Goal: Information Seeking & Learning: Check status

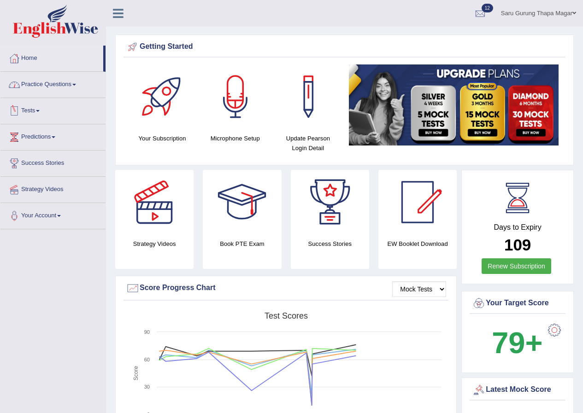
click at [35, 109] on link "Tests" at bounding box center [52, 109] width 105 height 23
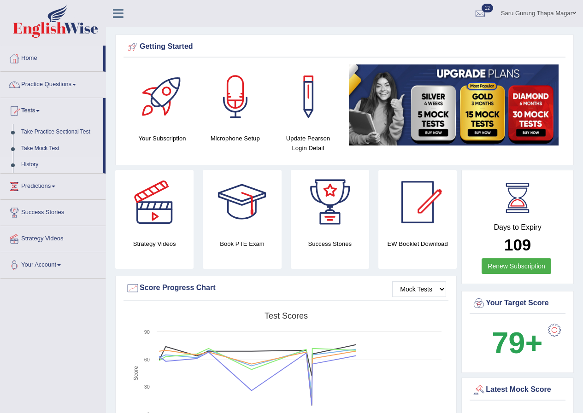
click at [32, 162] on link "History" at bounding box center [60, 165] width 86 height 17
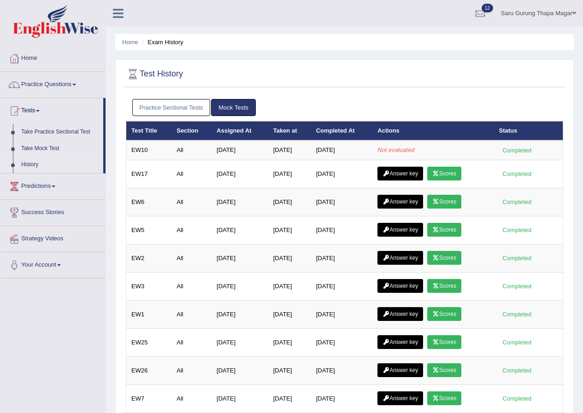
click at [163, 111] on link "Practice Sectional Tests" at bounding box center [171, 107] width 78 height 17
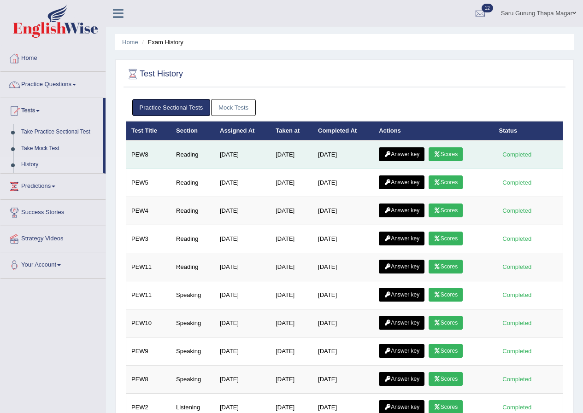
click at [441, 153] on icon at bounding box center [437, 155] width 7 height 6
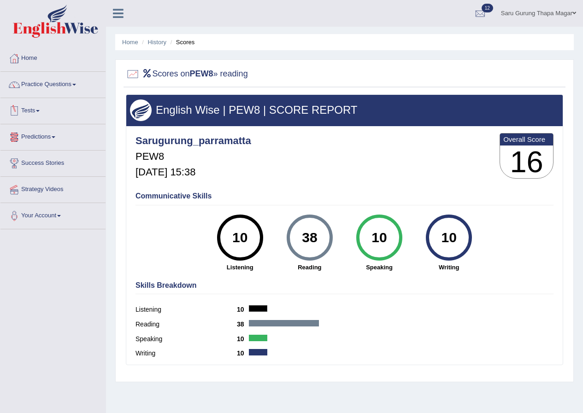
click at [29, 105] on link "Tests" at bounding box center [52, 109] width 105 height 23
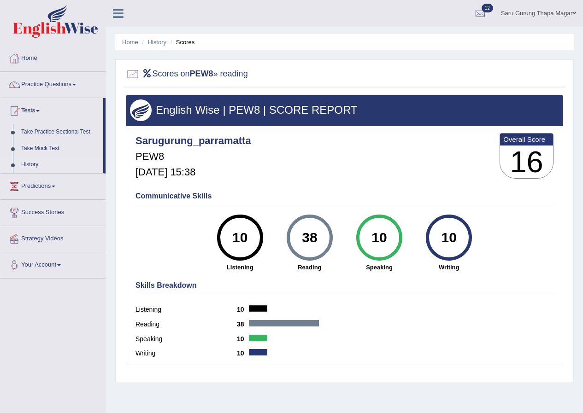
click at [31, 161] on link "History" at bounding box center [60, 165] width 86 height 17
click at [159, 43] on link "History" at bounding box center [157, 42] width 18 height 7
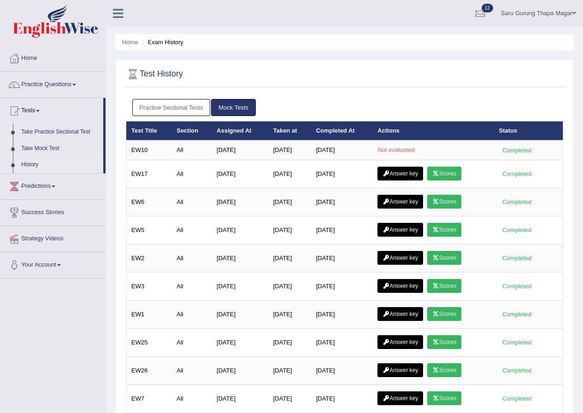
click at [173, 108] on link "Practice Sectional Tests" at bounding box center [171, 107] width 78 height 17
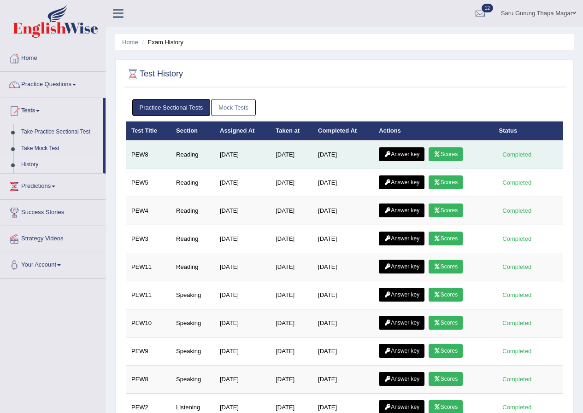
click at [401, 152] on link "Answer key" at bounding box center [402, 154] width 46 height 14
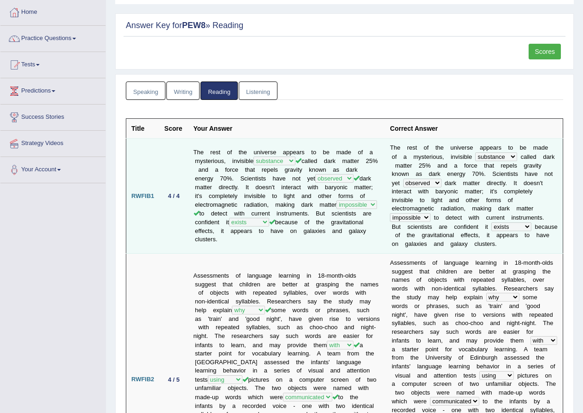
drag, startPoint x: 425, startPoint y: 189, endPoint x: 169, endPoint y: 223, distance: 258.4
click at [169, 223] on td "4 / 4" at bounding box center [173, 196] width 29 height 115
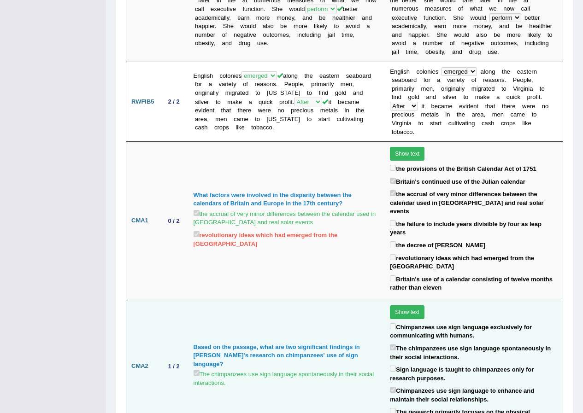
scroll to position [876, 0]
click at [340, 300] on td "Based on the passage, what are two significant findings in Debbie's research on…" at bounding box center [286, 366] width 197 height 133
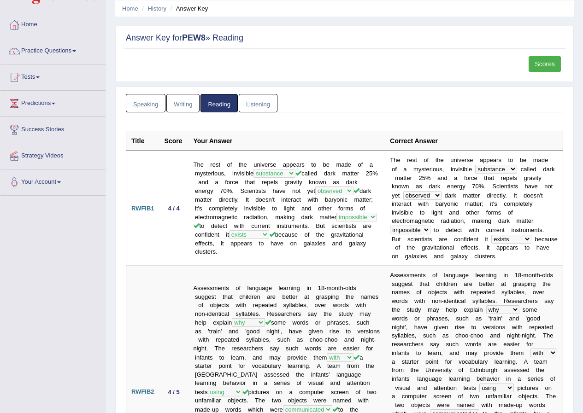
scroll to position [0, 0]
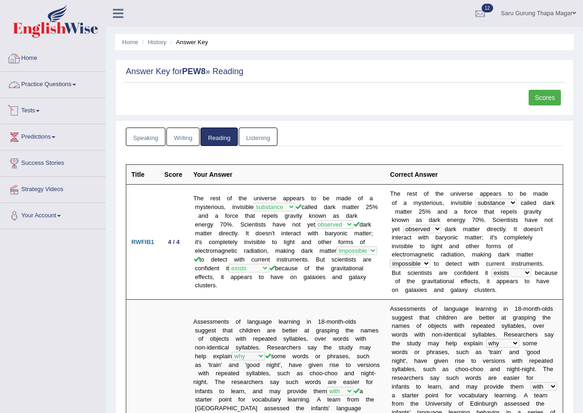
click at [29, 57] on link "Home" at bounding box center [52, 57] width 105 height 23
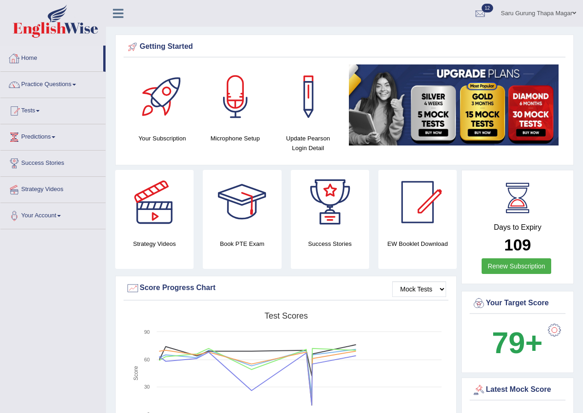
click at [34, 57] on link "Home" at bounding box center [51, 57] width 103 height 23
